Goal: Task Accomplishment & Management: Complete application form

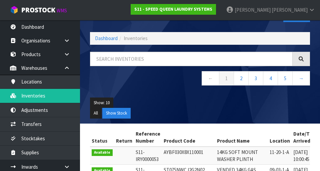
scroll to position [22, 0]
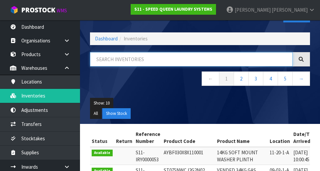
click at [261, 65] on input "text" at bounding box center [191, 59] width 203 height 14
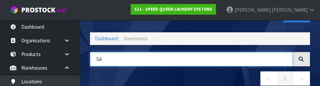
type input "S"
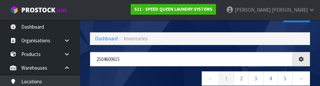
click at [169, 77] on nav "← 1 2 3 4 5 →" at bounding box center [200, 79] width 220 height 16
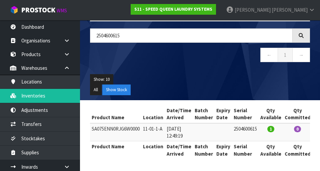
scroll to position [0, 125]
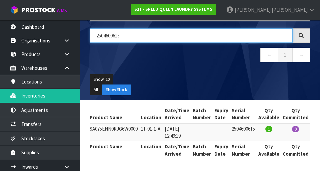
click at [250, 36] on input "2504600615" at bounding box center [191, 35] width 203 height 14
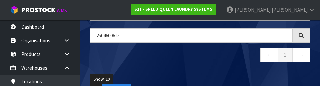
click at [228, 69] on div "2504600615 ← 1 →" at bounding box center [200, 48] width 230 height 41
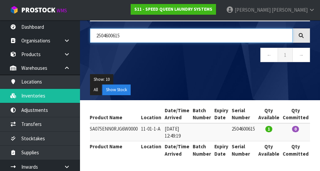
click at [263, 34] on input "2504600615" at bounding box center [191, 35] width 203 height 14
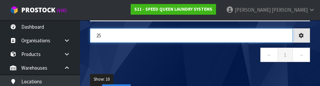
type input "2"
type input "2504600626"
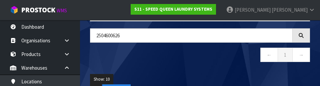
click at [219, 61] on nav "← 1 →" at bounding box center [200, 56] width 220 height 16
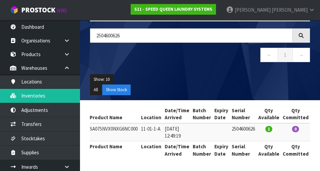
scroll to position [0, 0]
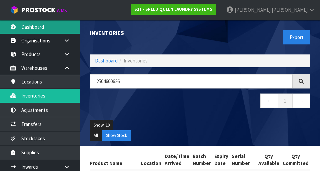
click at [34, 23] on link "Dashboard" at bounding box center [40, 27] width 80 height 14
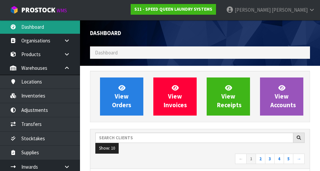
scroll to position [486, 230]
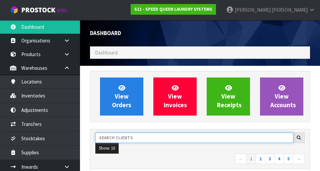
click at [226, 139] on input "text" at bounding box center [194, 138] width 198 height 10
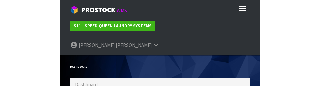
scroll to position [333285, 333580]
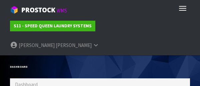
type input "D"
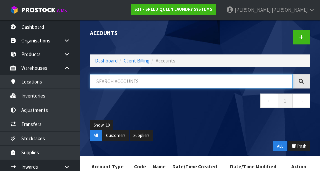
click at [230, 81] on input "text" at bounding box center [191, 81] width 203 height 14
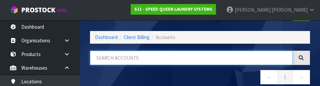
scroll to position [38, 0]
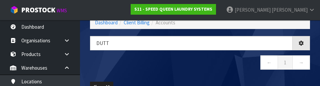
click at [219, 67] on nav "← 1 →" at bounding box center [200, 63] width 220 height 16
type input "DUTT"
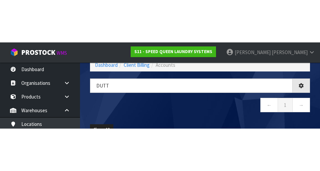
scroll to position [35, 0]
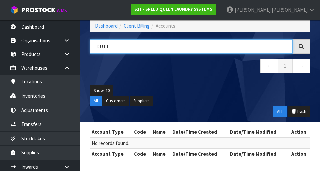
click at [243, 48] on input "DUTT" at bounding box center [191, 46] width 203 height 14
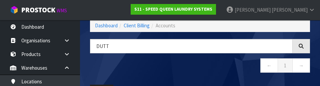
click at [231, 69] on nav "← 1 →" at bounding box center [200, 66] width 220 height 16
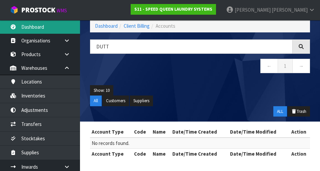
click at [33, 21] on link "Dashboard" at bounding box center [40, 27] width 80 height 14
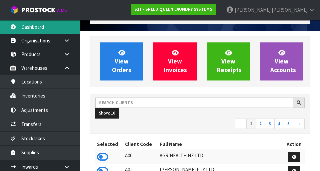
scroll to position [486, 230]
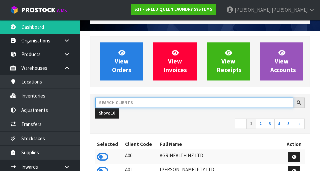
click at [227, 105] on input "text" at bounding box center [194, 102] width 198 height 10
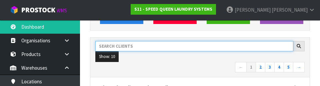
scroll to position [91, 0]
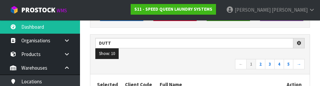
click at [214, 70] on nav "← 1 2 3 4 5 →" at bounding box center [200, 65] width 210 height 12
type input "DUTT"
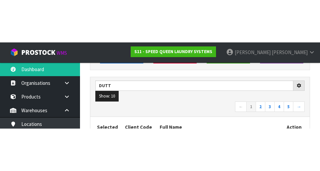
scroll to position [94, 0]
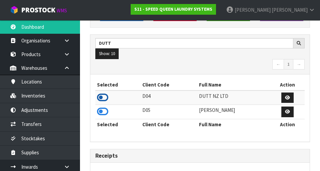
click at [107, 95] on icon at bounding box center [102, 97] width 11 height 10
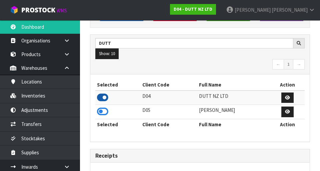
scroll to position [333338, 333540]
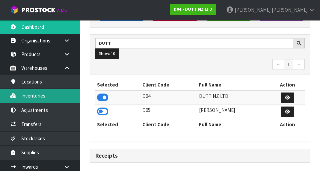
click at [37, 93] on link "Inventories" at bounding box center [40, 96] width 80 height 14
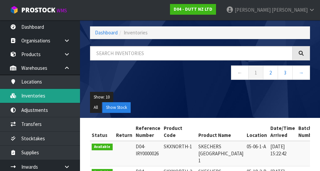
scroll to position [94, 0]
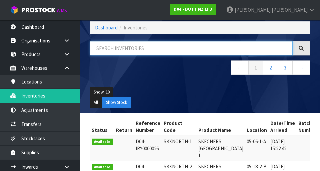
click at [227, 50] on input "text" at bounding box center [191, 48] width 203 height 14
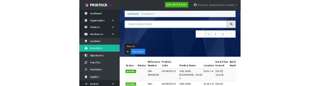
scroll to position [33, 0]
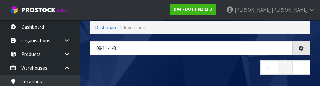
click at [208, 67] on nav "← 1 →" at bounding box center [200, 68] width 220 height 16
type input "08-11-1-B"
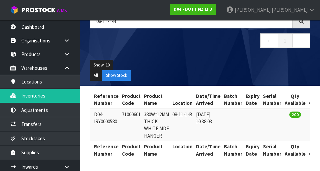
scroll to position [0, 41]
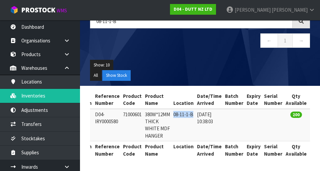
copy td "08-11-1-B"
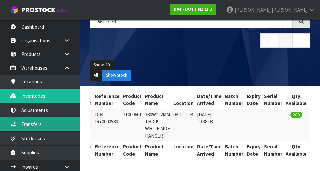
click at [39, 121] on link "Transfers" at bounding box center [40, 124] width 80 height 14
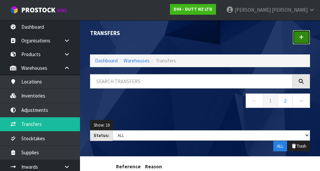
click at [310, 37] on link at bounding box center [301, 37] width 17 height 14
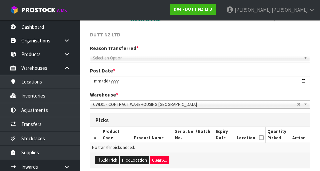
click at [261, 60] on span "Select an Option" at bounding box center [197, 58] width 208 height 8
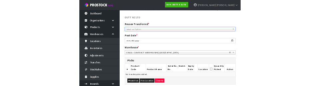
scroll to position [68, 0]
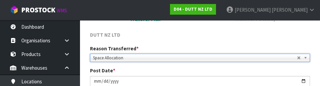
click at [286, 40] on div "DUTT NZ LTD" at bounding box center [200, 38] width 230 height 14
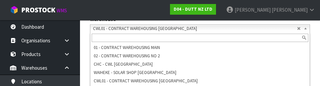
scroll to position [164, 0]
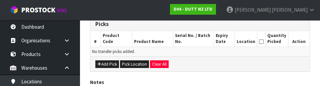
click at [256, 68] on div "Add Pick Pick Location Clear All" at bounding box center [200, 63] width 220 height 15
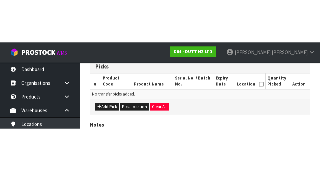
scroll to position [150, 0]
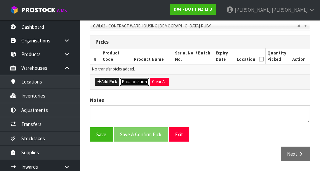
click at [138, 79] on button "Pick Location" at bounding box center [134, 82] width 29 height 8
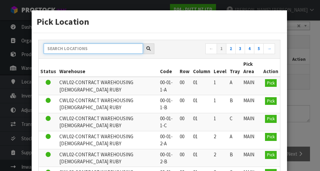
click at [67, 47] on input "text" at bounding box center [93, 48] width 99 height 10
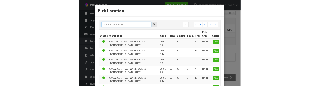
scroll to position [147, 0]
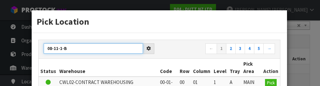
type input "08-11-1-B"
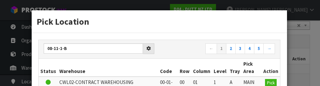
click at [256, 32] on div "Pick Location" at bounding box center [160, 21] width 256 height 23
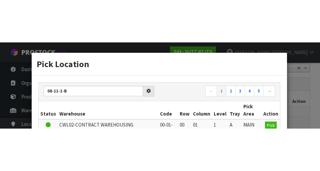
scroll to position [150, 0]
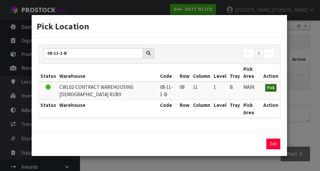
click at [270, 89] on span "Pick" at bounding box center [271, 88] width 8 height 6
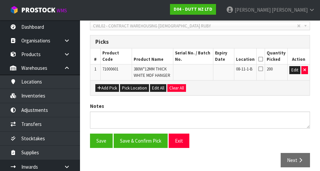
click at [263, 59] on icon at bounding box center [261, 59] width 5 height 0
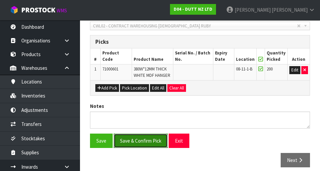
click at [140, 142] on button "Save & Confirm Pick" at bounding box center [141, 141] width 54 height 14
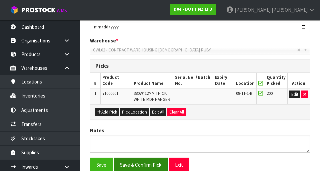
scroll to position [0, 0]
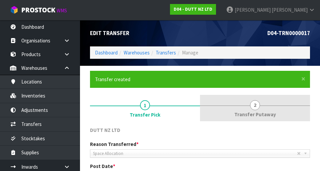
click at [260, 110] on link "2 Transfer Putaway" at bounding box center [255, 108] width 110 height 26
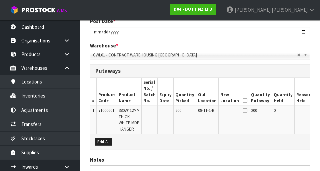
scroll to position [145, 0]
click at [315, 110] on button "Edit" at bounding box center [320, 111] width 11 height 8
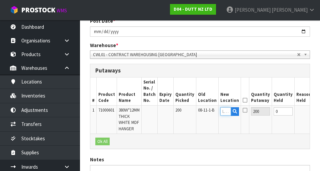
click at [221, 112] on input "text" at bounding box center [226, 111] width 11 height 8
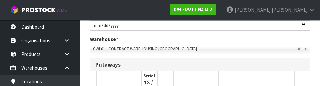
scroll to position [148, 0]
type input "08-11-3-B"
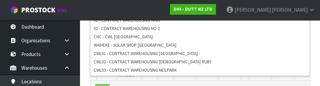
scroll to position [198, 0]
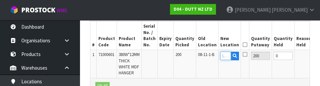
click at [221, 57] on input "text" at bounding box center [226, 56] width 11 height 8
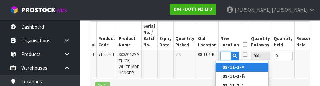
type input "08-11-3-B"
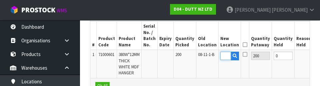
scroll to position [0, 11]
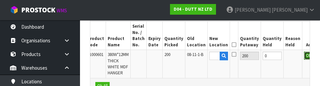
click at [304, 55] on button "OK" at bounding box center [308, 56] width 9 height 8
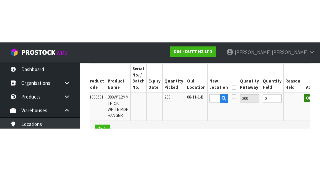
scroll to position [201, 0]
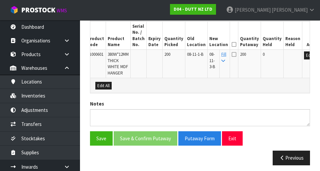
click at [232, 44] on icon at bounding box center [234, 44] width 5 height 0
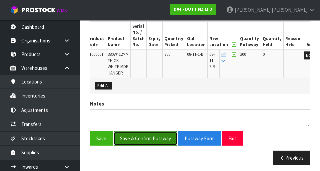
click at [135, 139] on button "Save & Confirm Putaway" at bounding box center [146, 138] width 64 height 14
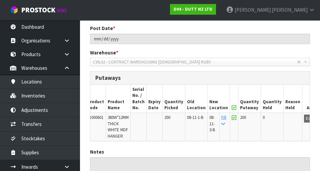
scroll to position [144, 0]
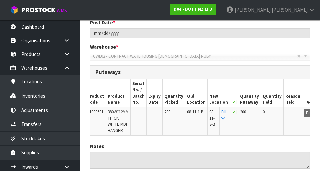
click at [210, 126] on span "08-11-3-B" at bounding box center [213, 118] width 6 height 18
copy span "08-11-3-B"
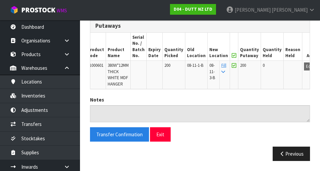
scroll to position [190, 0]
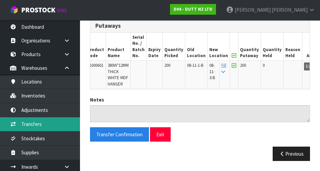
click at [39, 119] on link "Transfers" at bounding box center [40, 124] width 80 height 14
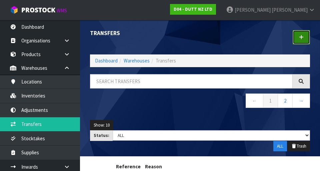
click at [306, 38] on link at bounding box center [301, 37] width 17 height 14
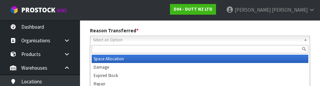
scroll to position [92, 0]
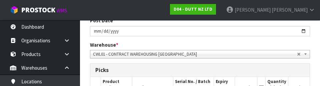
click at [277, 57] on span "CWL01 - CONTRACT WAREHOUSING [GEOGRAPHIC_DATA]" at bounding box center [195, 54] width 204 height 8
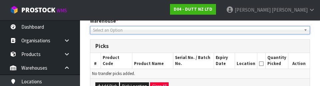
click at [274, 53] on th "Quantity Picked" at bounding box center [277, 61] width 23 height 16
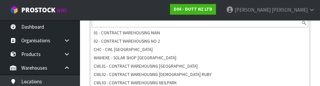
scroll to position [162, 0]
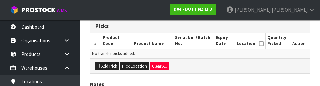
click at [261, 60] on div "Add Pick Pick Location Clear All" at bounding box center [200, 65] width 220 height 15
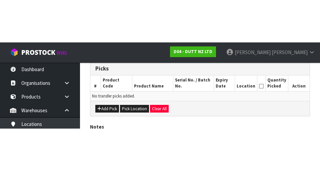
scroll to position [150, 0]
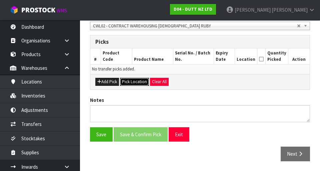
click at [138, 81] on button "Pick Location" at bounding box center [134, 82] width 29 height 8
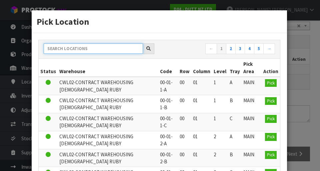
click at [61, 47] on input "text" at bounding box center [93, 48] width 99 height 10
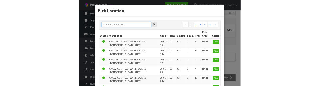
scroll to position [147, 0]
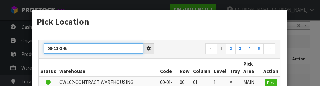
type input "08-11-3-B"
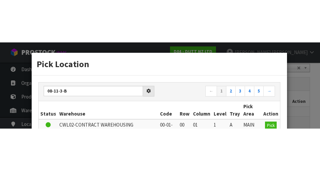
scroll to position [150, 0]
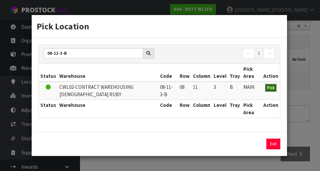
click at [272, 88] on span "Pick" at bounding box center [271, 88] width 8 height 6
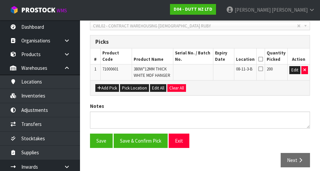
click at [262, 59] on icon at bounding box center [261, 59] width 5 height 0
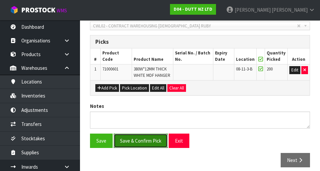
click at [140, 141] on button "Save & Confirm Pick" at bounding box center [141, 141] width 54 height 14
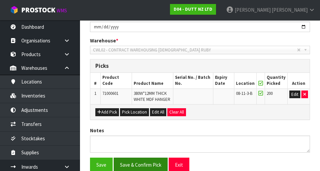
scroll to position [0, 0]
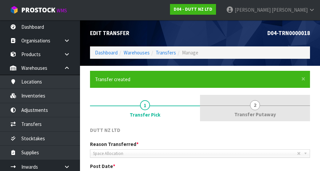
click at [258, 115] on span "Transfer Putaway" at bounding box center [256, 114] width 42 height 7
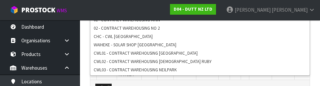
scroll to position [197, 0]
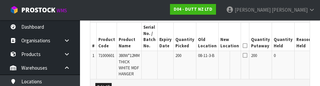
click at [272, 63] on td "0" at bounding box center [283, 65] width 23 height 28
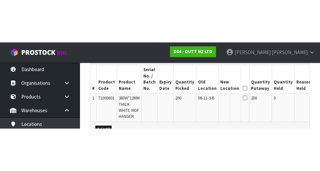
scroll to position [200, 0]
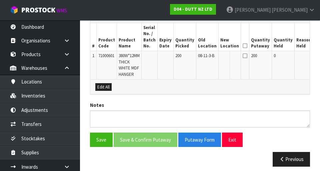
click at [315, 57] on button "Edit" at bounding box center [320, 57] width 11 height 8
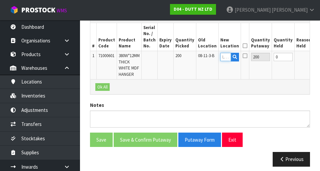
click at [221, 57] on input "text" at bounding box center [226, 57] width 11 height 8
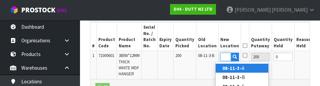
scroll to position [0, 14]
type input "08-11-3-A"
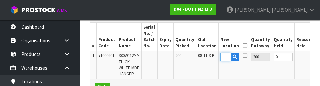
scroll to position [0, 11]
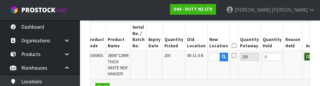
click at [304, 57] on button "OK" at bounding box center [308, 57] width 9 height 8
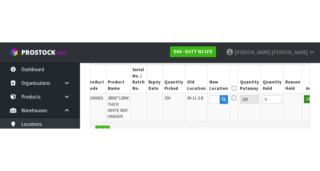
scroll to position [200, 0]
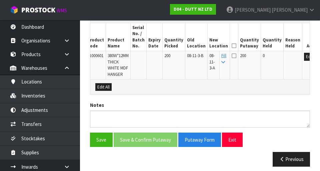
click at [232, 46] on icon at bounding box center [234, 46] width 5 height 0
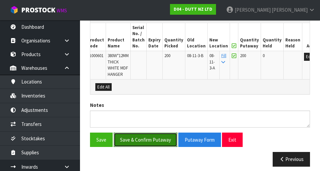
click at [145, 141] on button "Save & Confirm Putaway" at bounding box center [146, 140] width 64 height 14
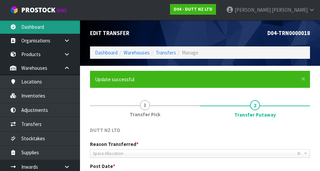
click at [29, 26] on link "Dashboard" at bounding box center [40, 27] width 80 height 14
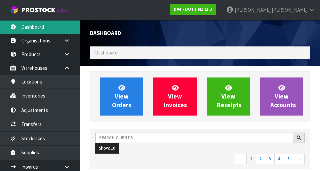
scroll to position [333338, 333540]
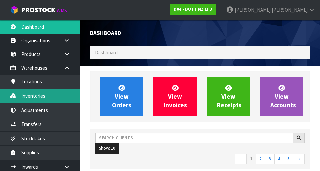
click at [39, 93] on link "Inventories" at bounding box center [40, 96] width 80 height 14
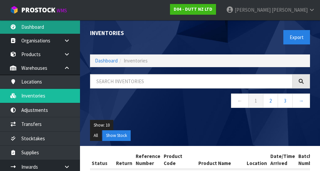
click at [28, 23] on link "Dashboard" at bounding box center [40, 27] width 80 height 14
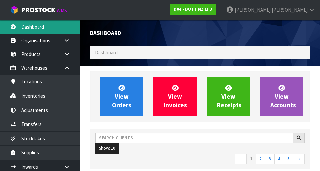
scroll to position [432, 230]
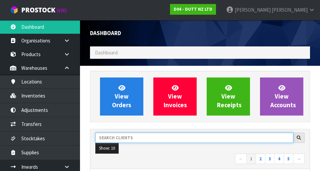
click at [132, 136] on input "text" at bounding box center [194, 138] width 198 height 10
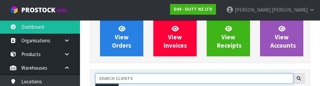
scroll to position [91, 0]
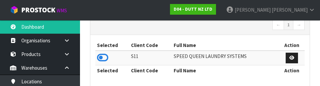
type input "SPEED"
click at [116, 53] on td at bounding box center [112, 58] width 34 height 14
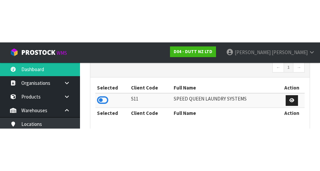
scroll to position [134, 0]
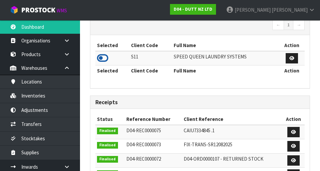
click at [107, 58] on icon at bounding box center [102, 58] width 11 height 10
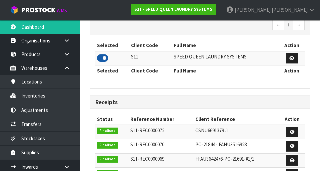
scroll to position [486, 230]
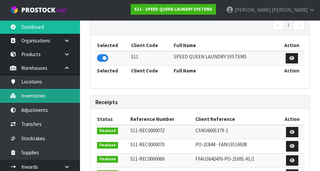
click at [38, 93] on link "Inventories" at bounding box center [40, 96] width 80 height 14
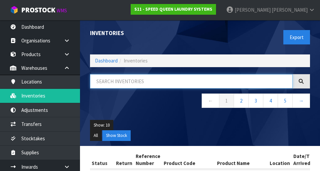
click at [116, 81] on input "text" at bounding box center [191, 81] width 203 height 14
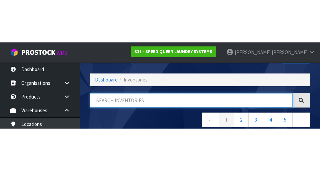
scroll to position [38, 0]
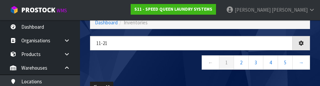
click at [179, 66] on nav "← 1 2 3 4 5 →" at bounding box center [200, 63] width 220 height 16
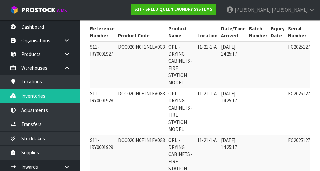
scroll to position [0, 0]
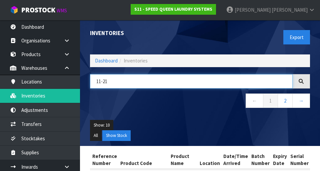
click at [219, 83] on input "11-21" at bounding box center [191, 81] width 203 height 14
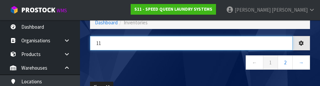
type input "1"
type input "3"
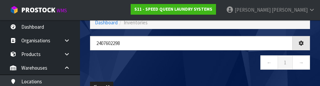
click at [218, 70] on nav "← 1 →" at bounding box center [200, 63] width 220 height 16
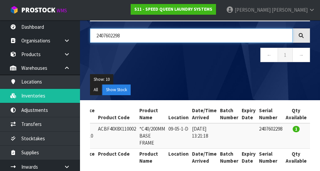
click at [252, 35] on input "2407602298" at bounding box center [191, 35] width 203 height 14
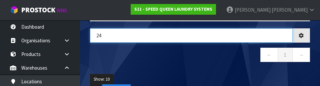
type input "2"
